Goal: Task Accomplishment & Management: Complete application form

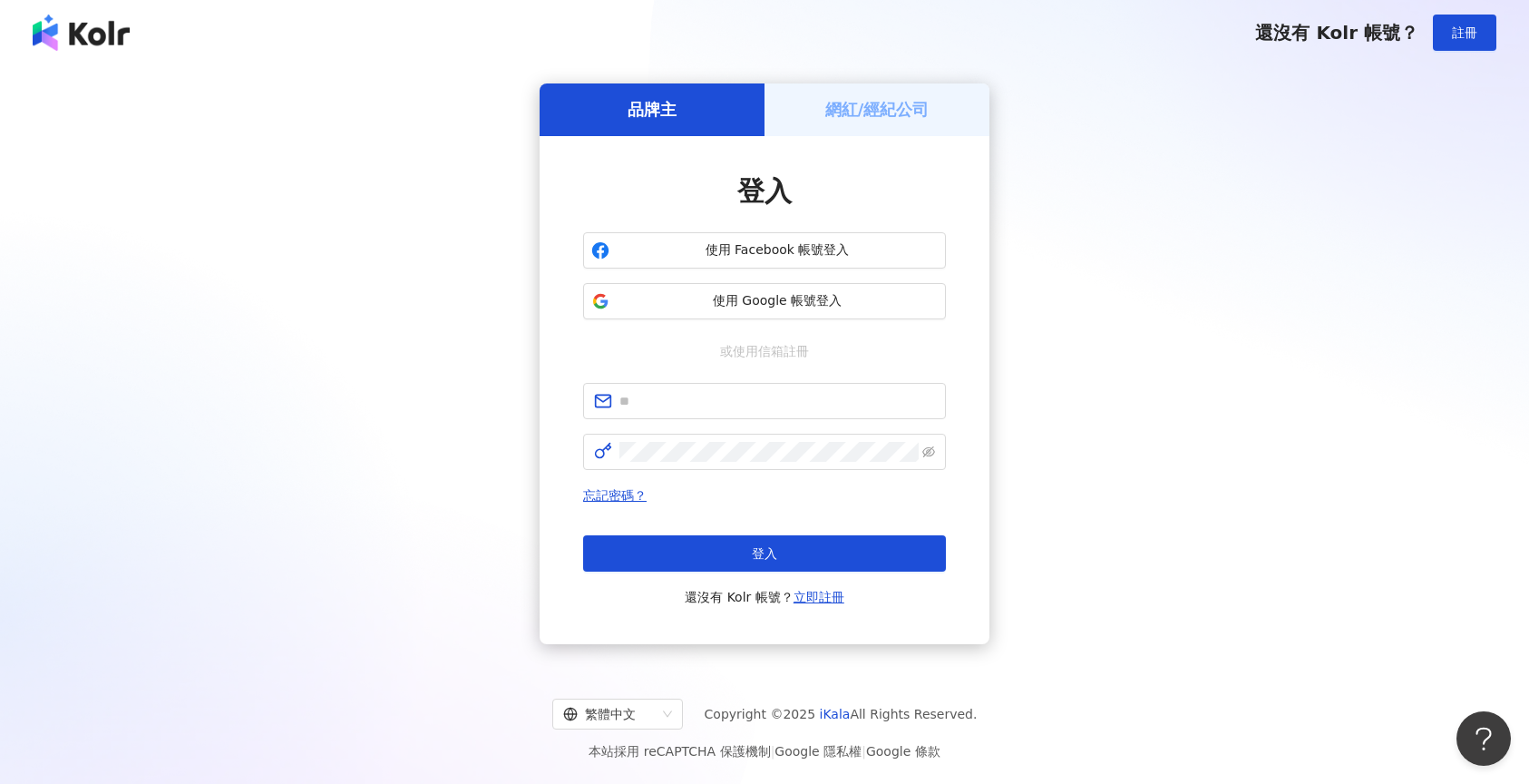
click at [852, 109] on h5 "網紅/經紀公司" at bounding box center [877, 109] width 105 height 22
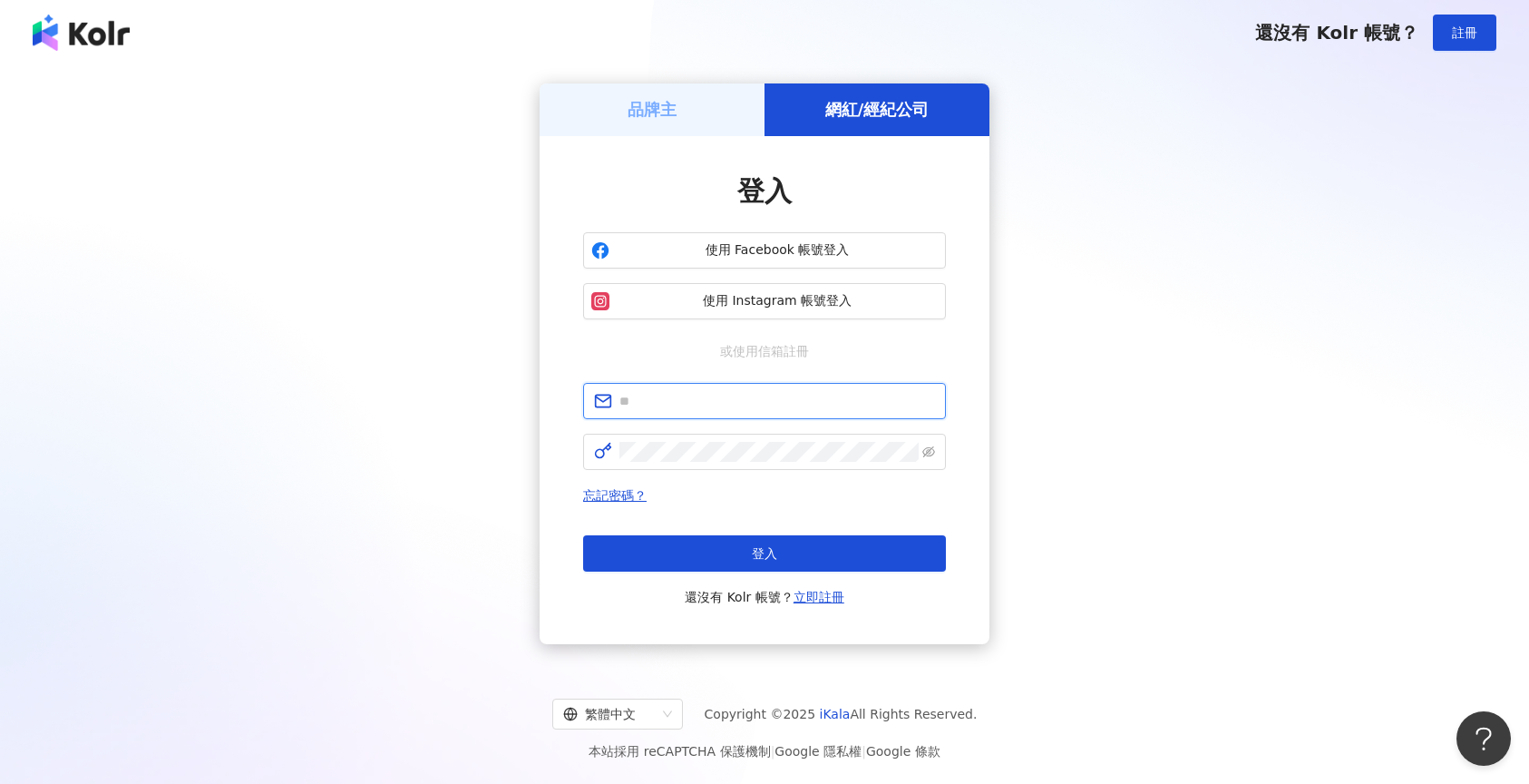
click at [707, 398] on input "text" at bounding box center [777, 401] width 316 height 20
paste input "**********"
type input "**********"
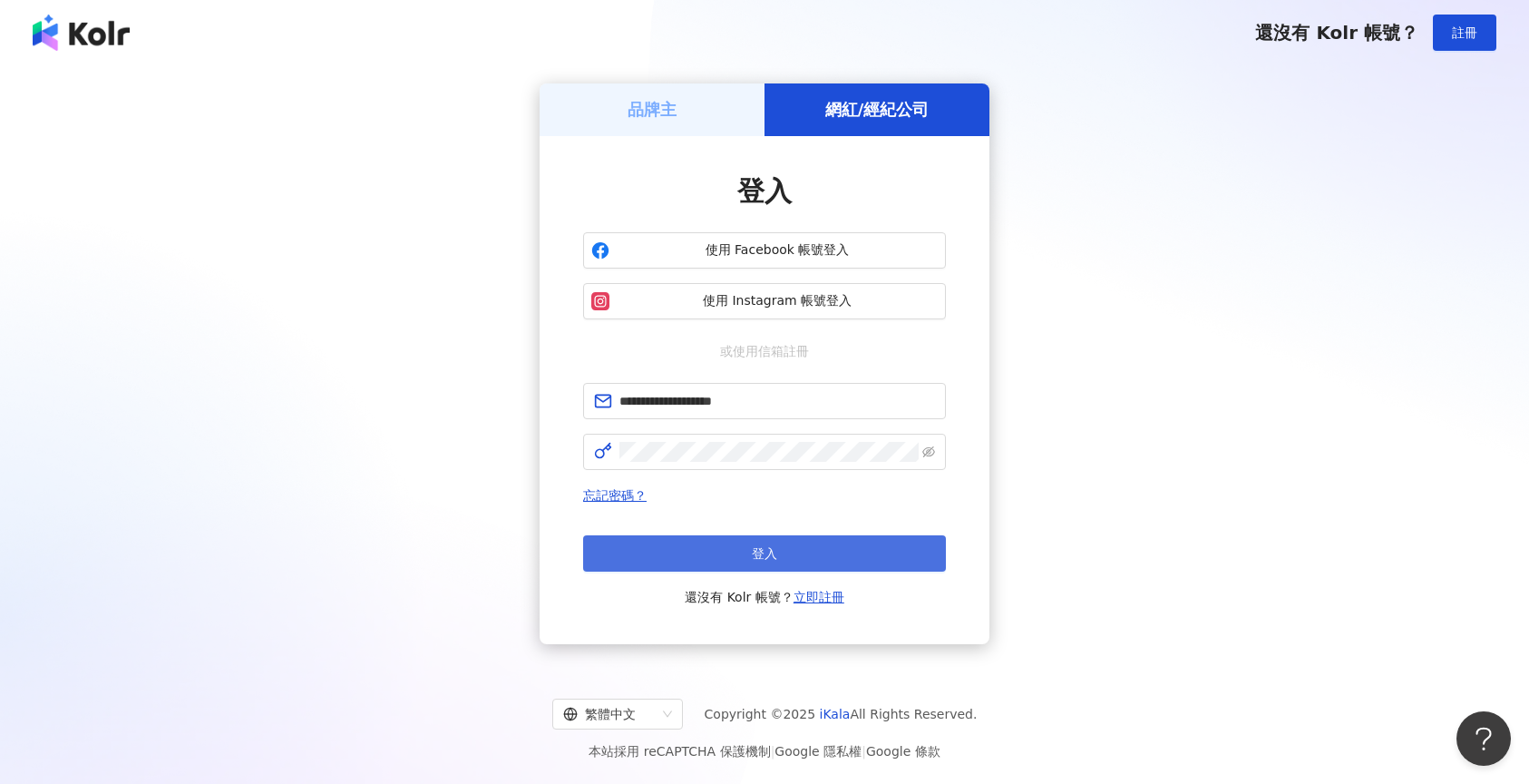
click at [709, 550] on button "登入" at bounding box center [764, 552] width 363 height 36
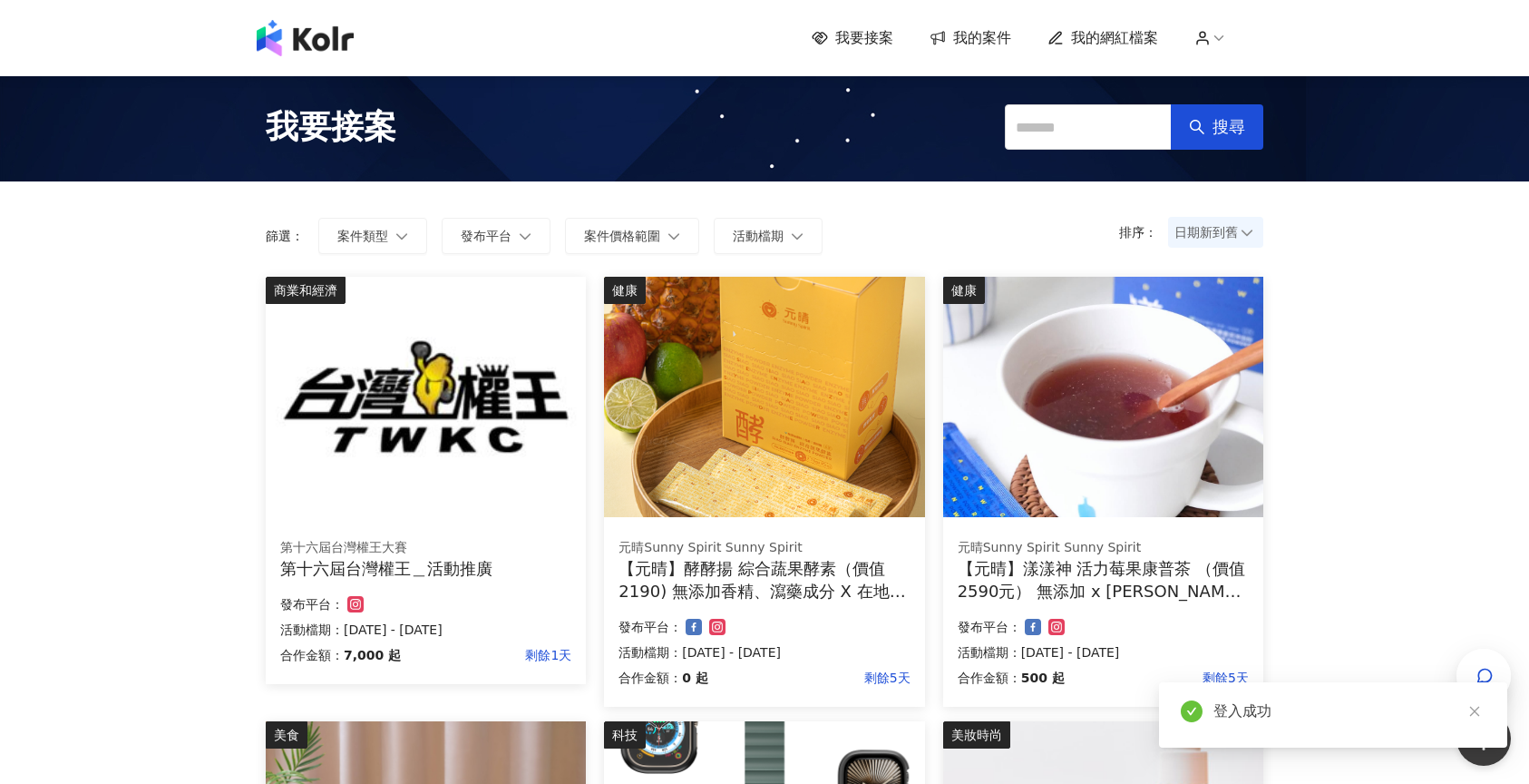
click at [883, 38] on span "我要接案" at bounding box center [864, 38] width 58 height 20
click at [459, 629] on p "活動檔期：[DATE] - [DATE]" at bounding box center [426, 630] width 291 height 22
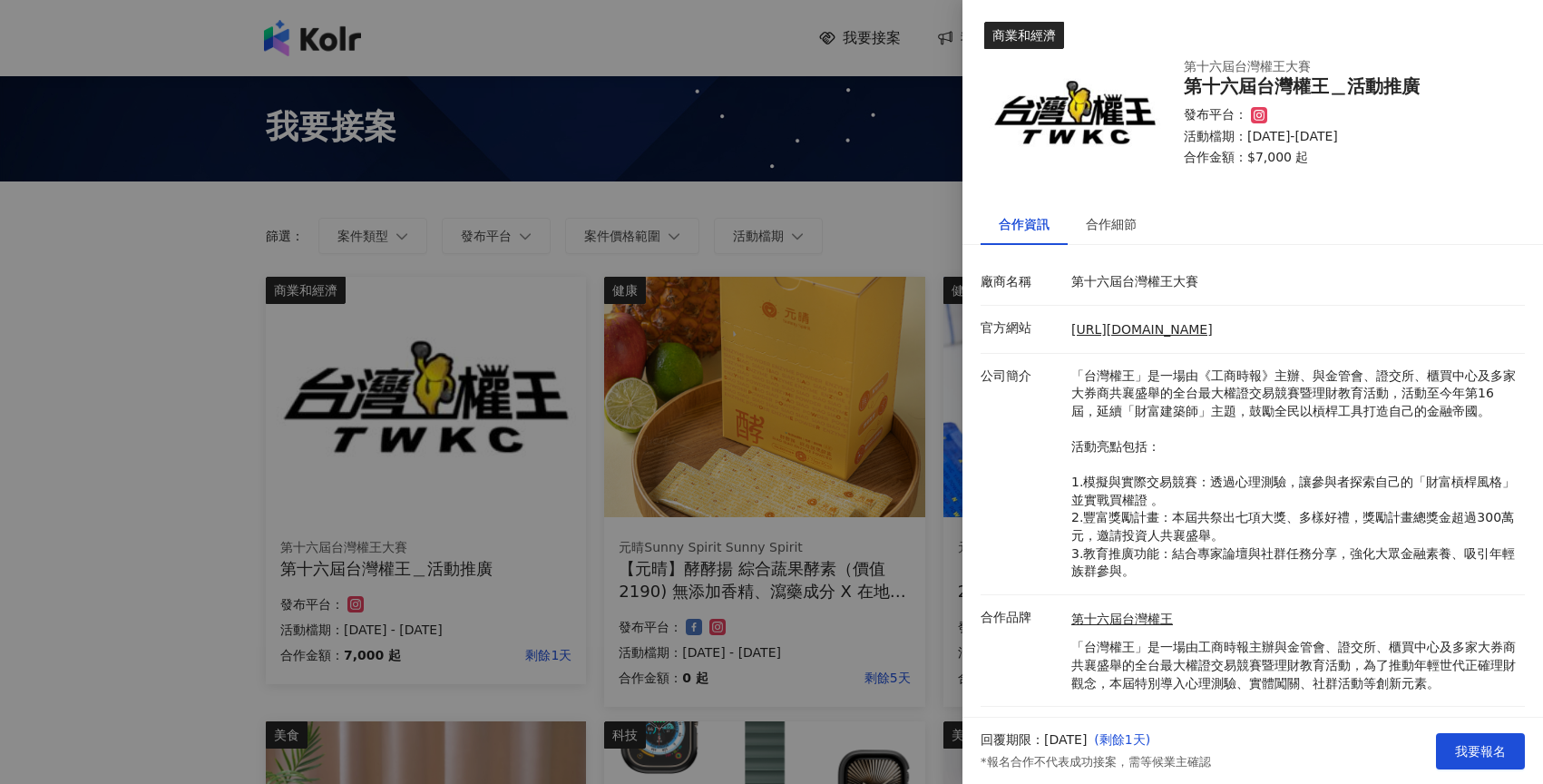
click at [1218, 404] on p "「台灣權王」是一場由《工商時報》主辦、與金管會、證交所、櫃買中心及多家大券商共襄盛舉的全台最大權證交易競賽暨理財教育活動，活動至今年第16屆，延續「財富建築師…" at bounding box center [1294, 474] width 445 height 213
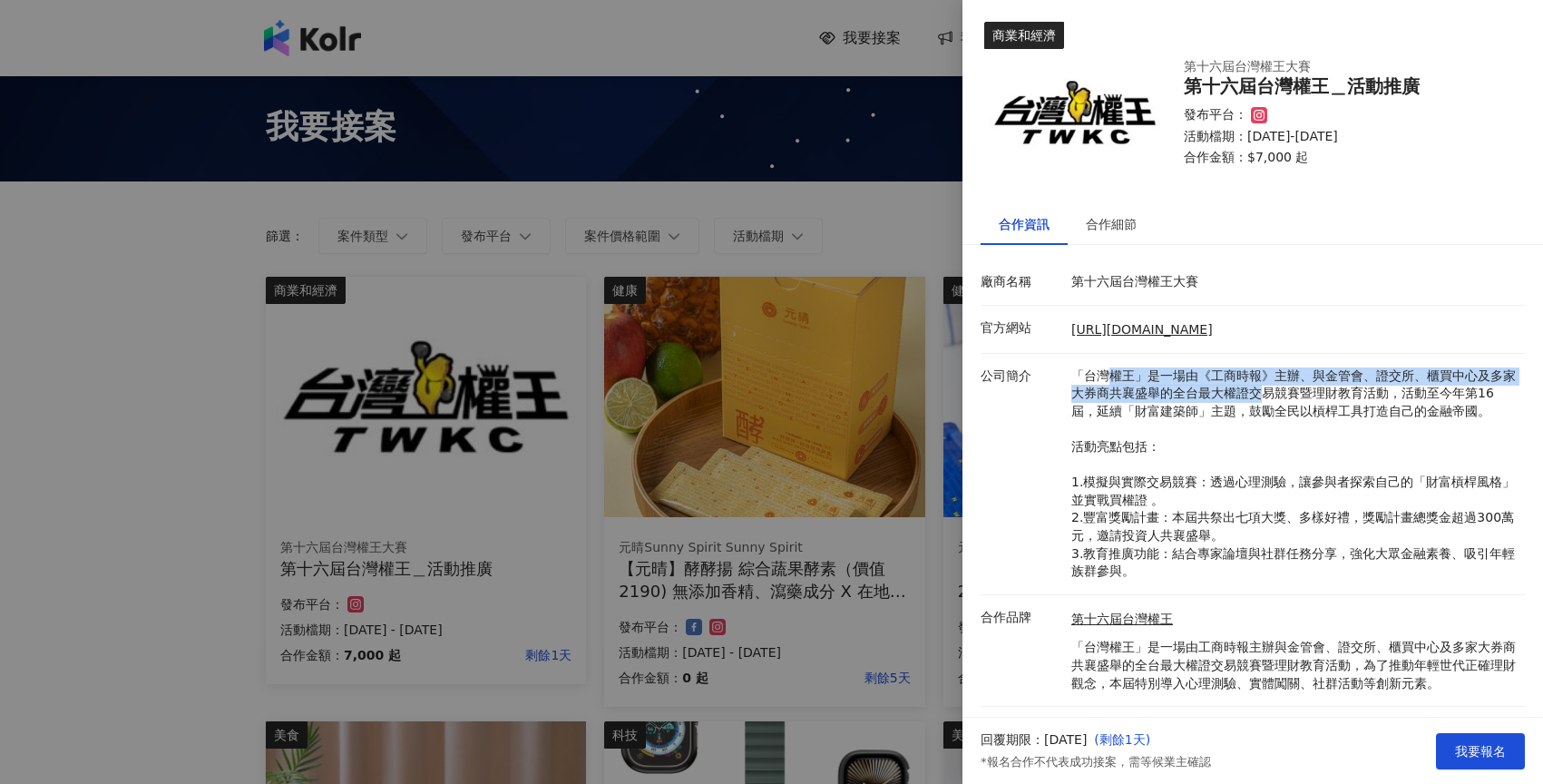
drag, startPoint x: 1102, startPoint y: 367, endPoint x: 1197, endPoint y: 461, distance: 133.6
click at [1269, 384] on p "「台灣權王」是一場由《工商時報》主辦、與金管會、證交所、櫃買中心及多家大券商共襄盛舉的全台最大權證交易競賽暨理財教育活動，活動至今年第16屆，延續「財富建築師…" at bounding box center [1294, 474] width 445 height 213
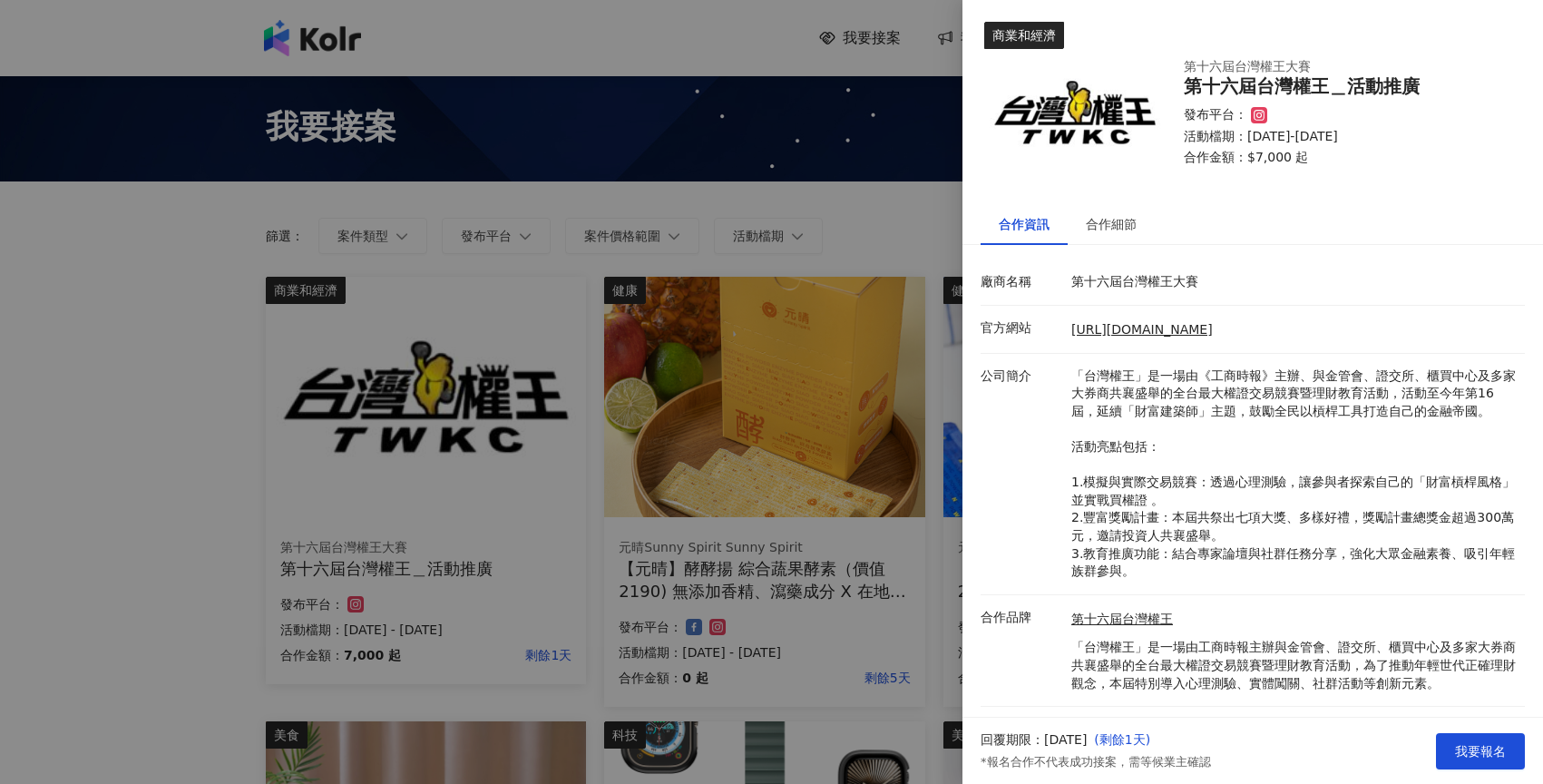
click at [1151, 497] on p "「台灣權王」是一場由《工商時報》主辦、與金管會、證交所、櫃買中心及多家大券商共襄盛舉的全台最大權證交易競賽暨理財教育活動，活動至今年第16屆，延續「財富建築師…" at bounding box center [1294, 474] width 445 height 213
click at [1475, 754] on span "我要報名" at bounding box center [1480, 751] width 51 height 15
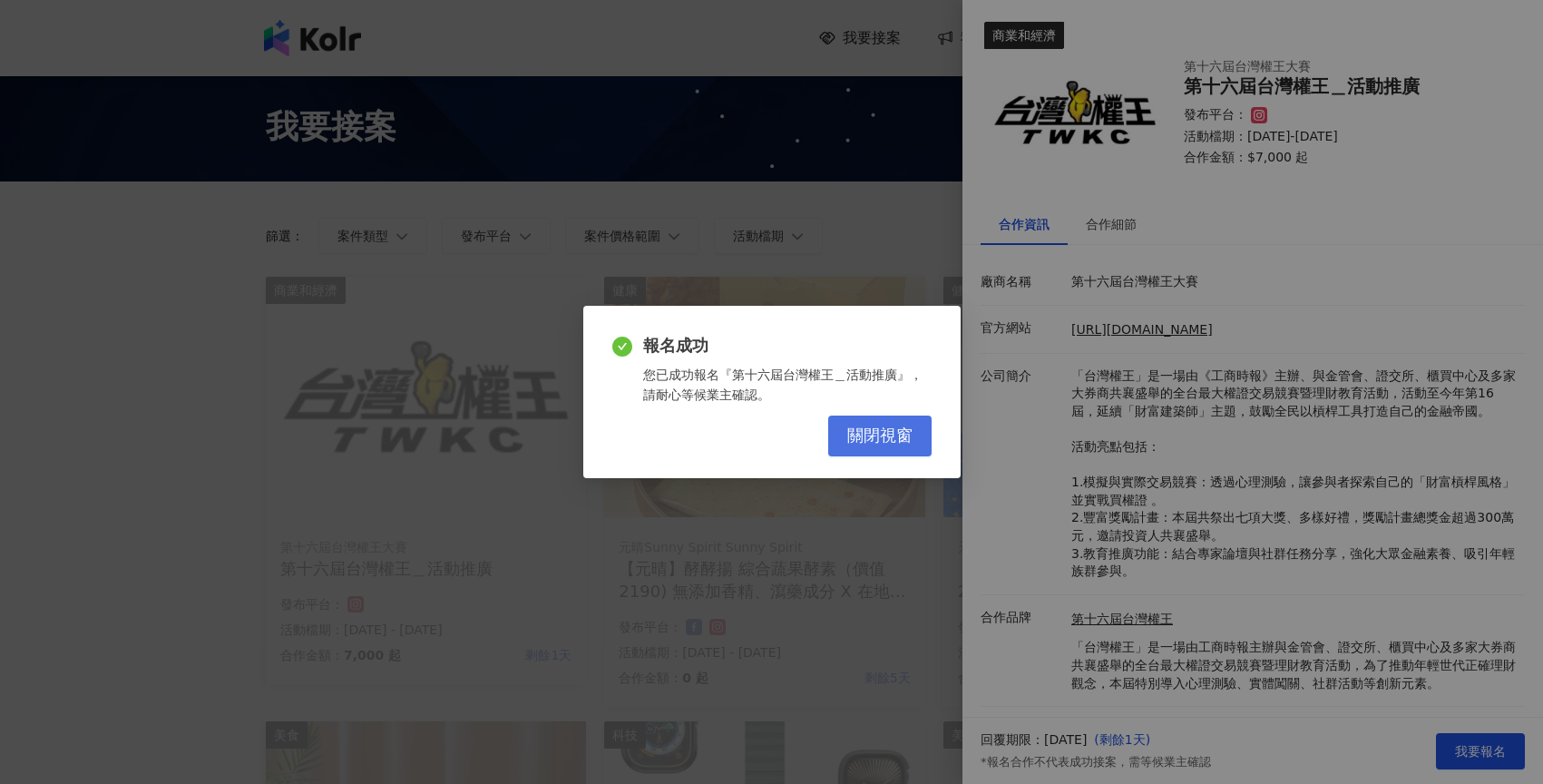
click at [853, 442] on span "關閉視窗" at bounding box center [880, 436] width 66 height 20
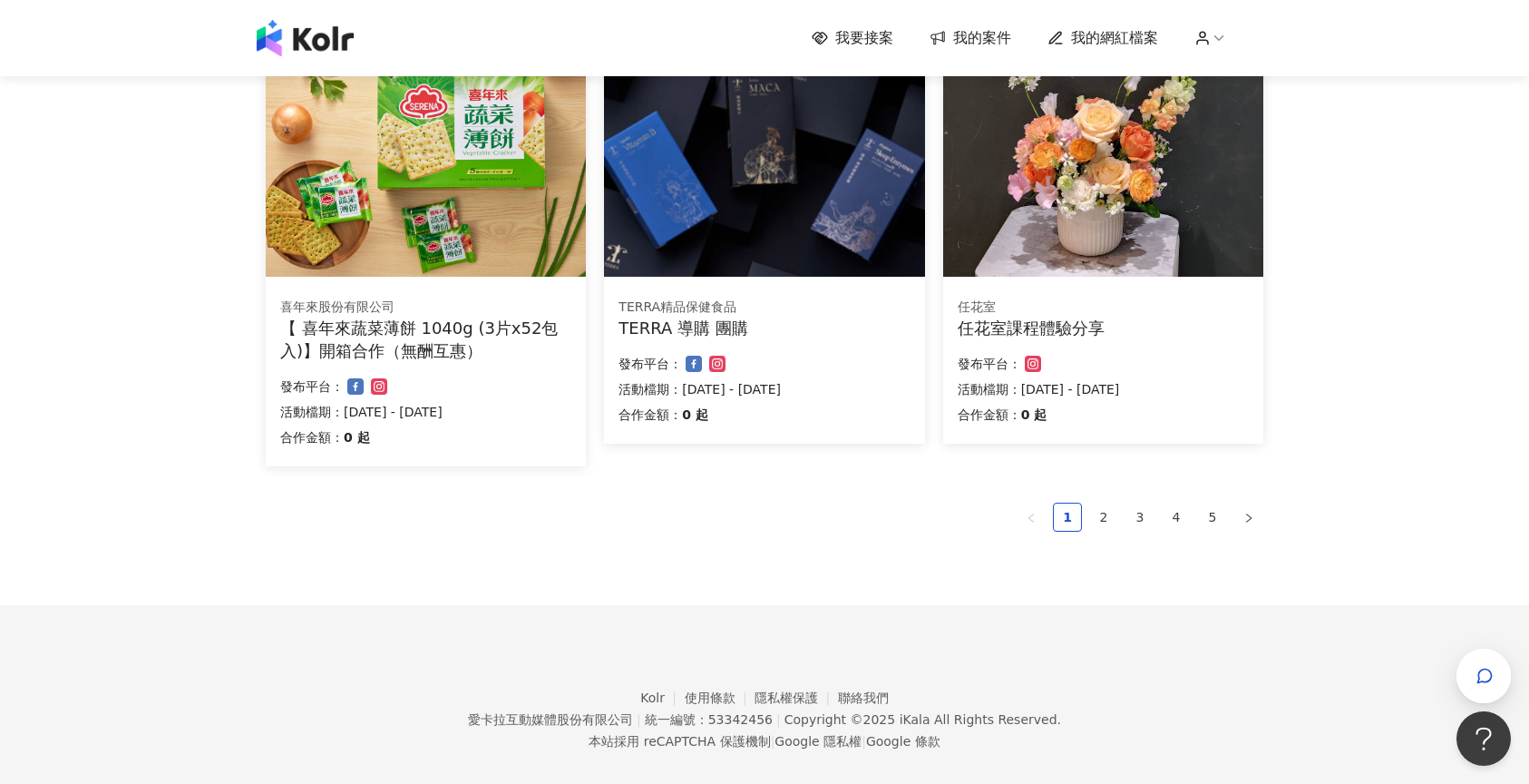
scroll to position [1152, 0]
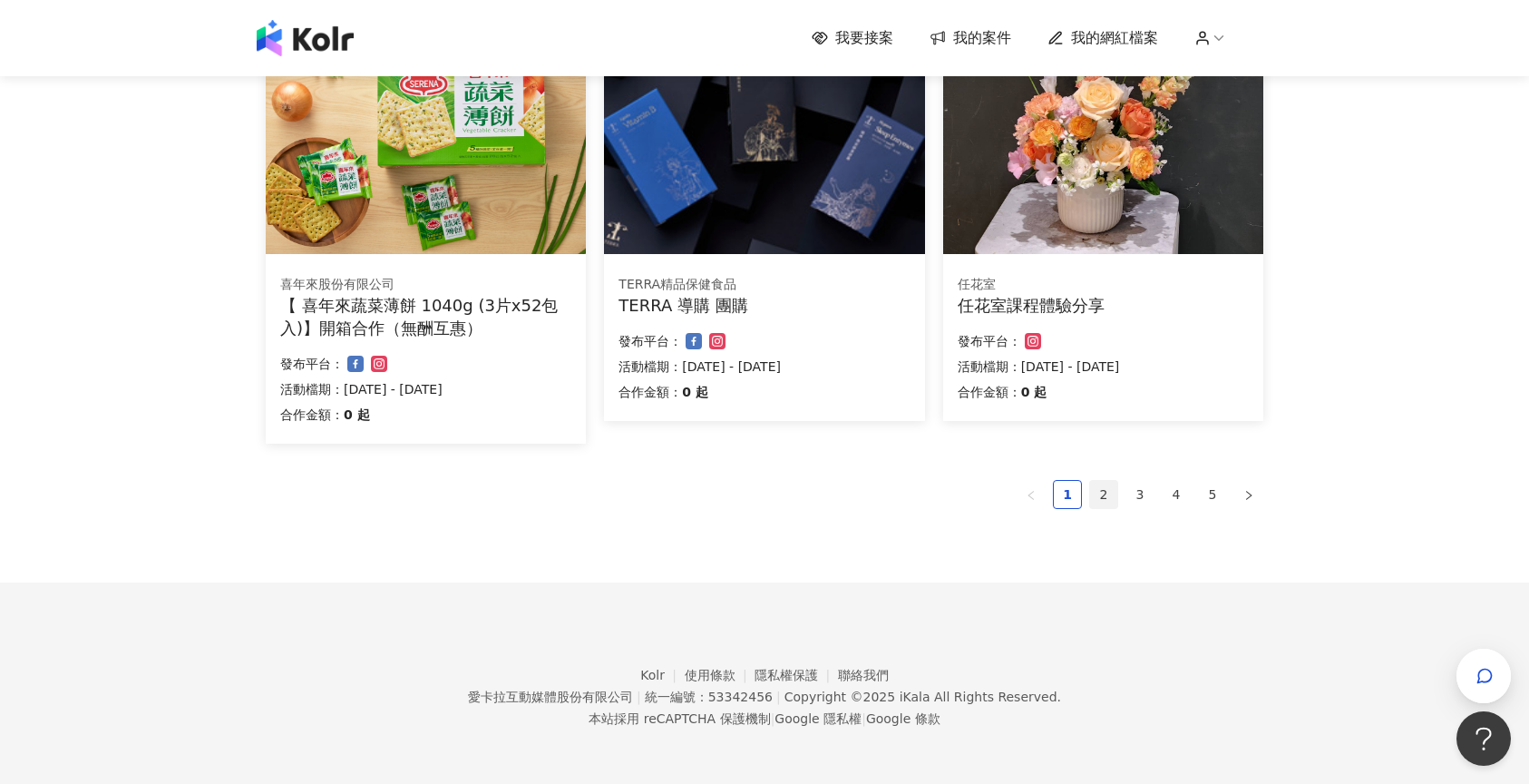
click at [1106, 503] on link "2" at bounding box center [1104, 495] width 27 height 27
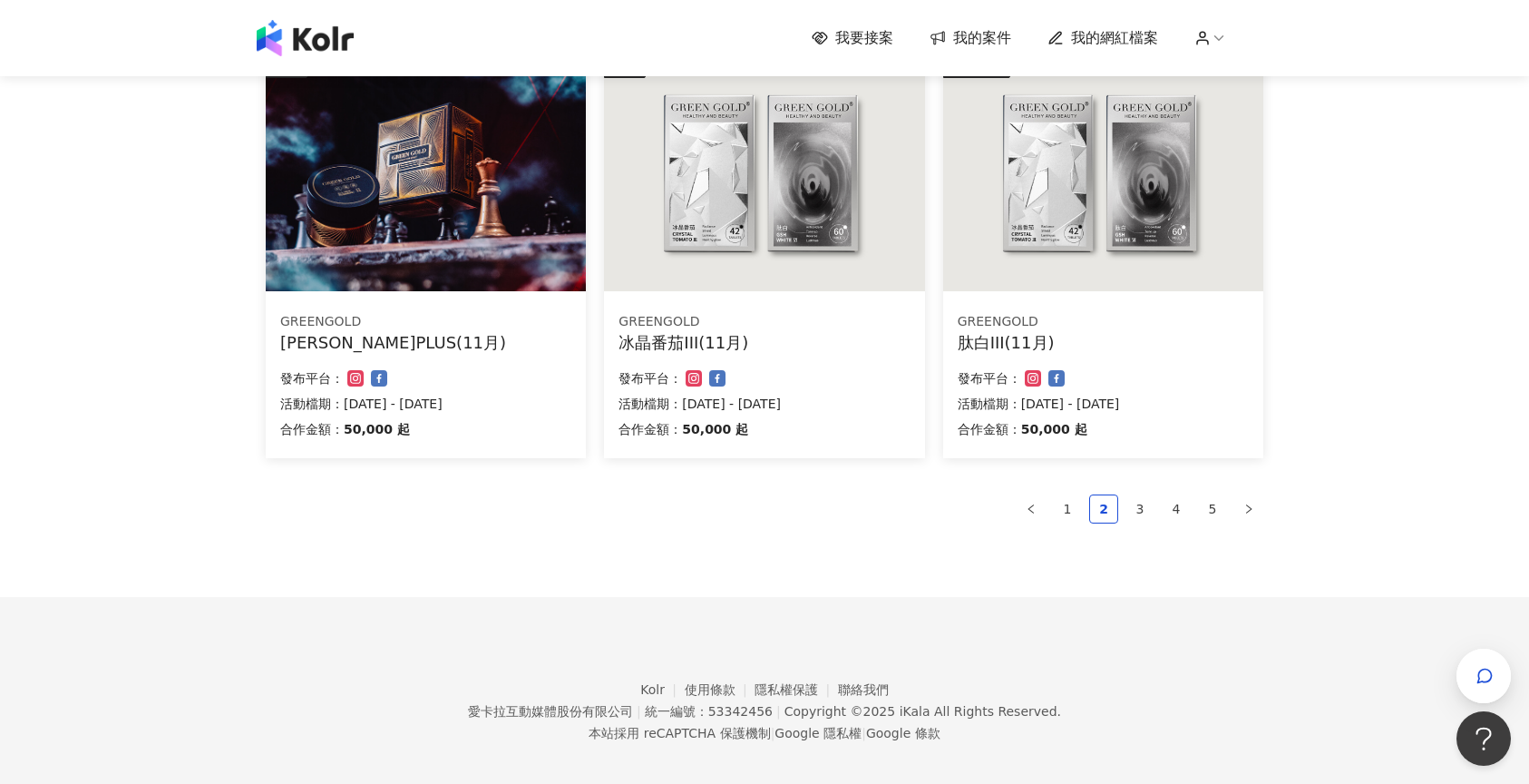
scroll to position [1129, 0]
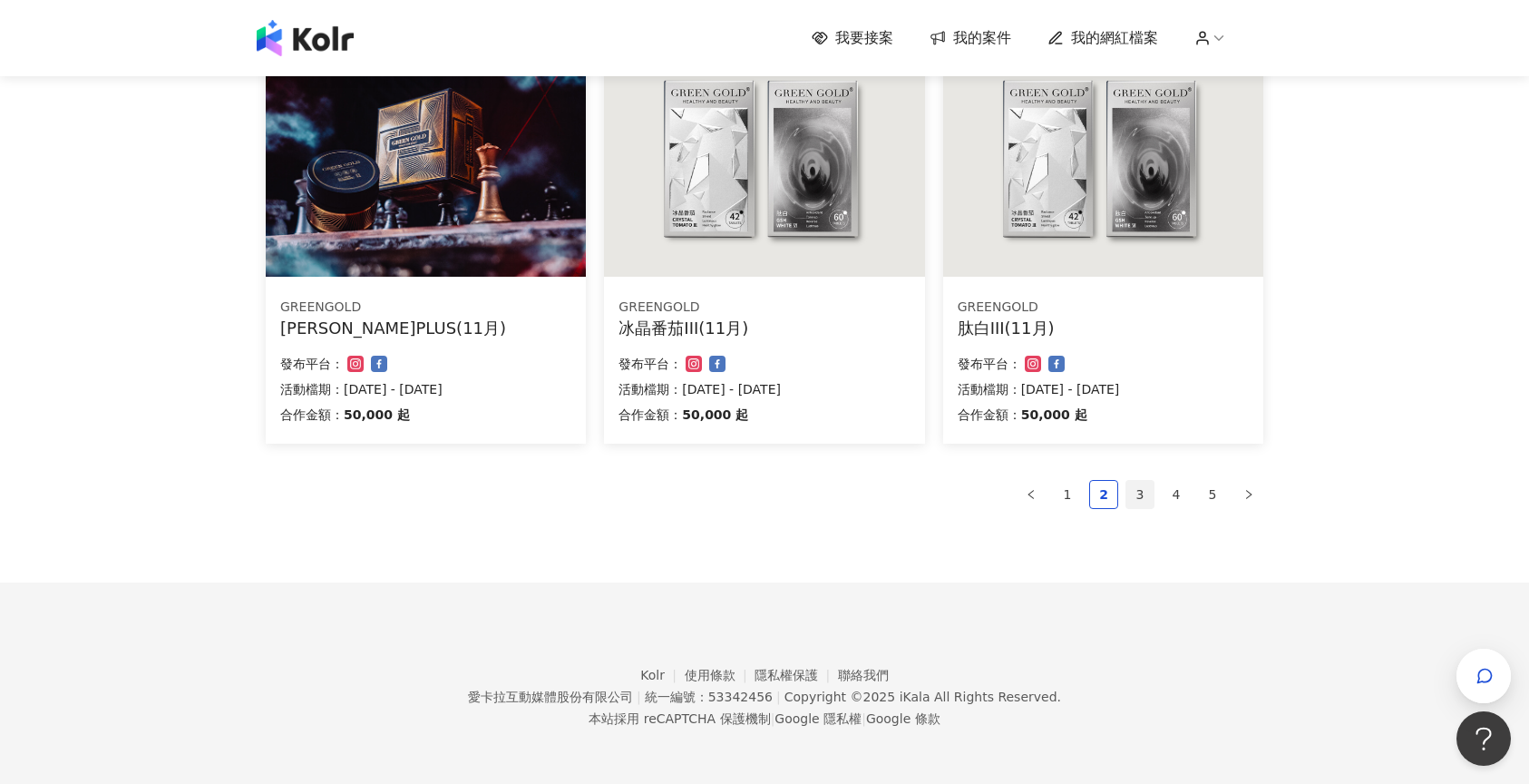
click at [1131, 493] on link "3" at bounding box center [1140, 495] width 27 height 27
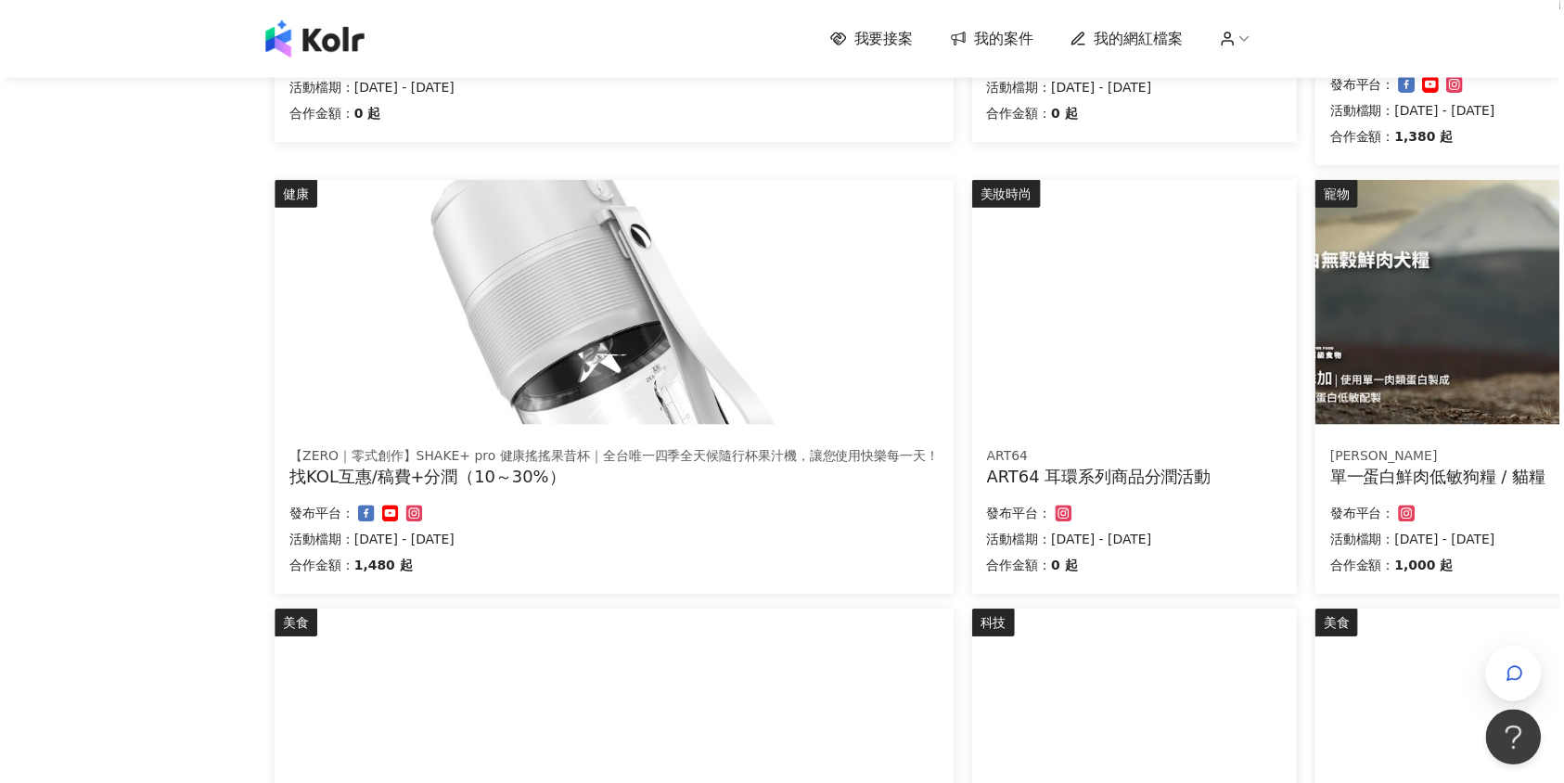
scroll to position [1021, 0]
